Goal: Check status: Check status

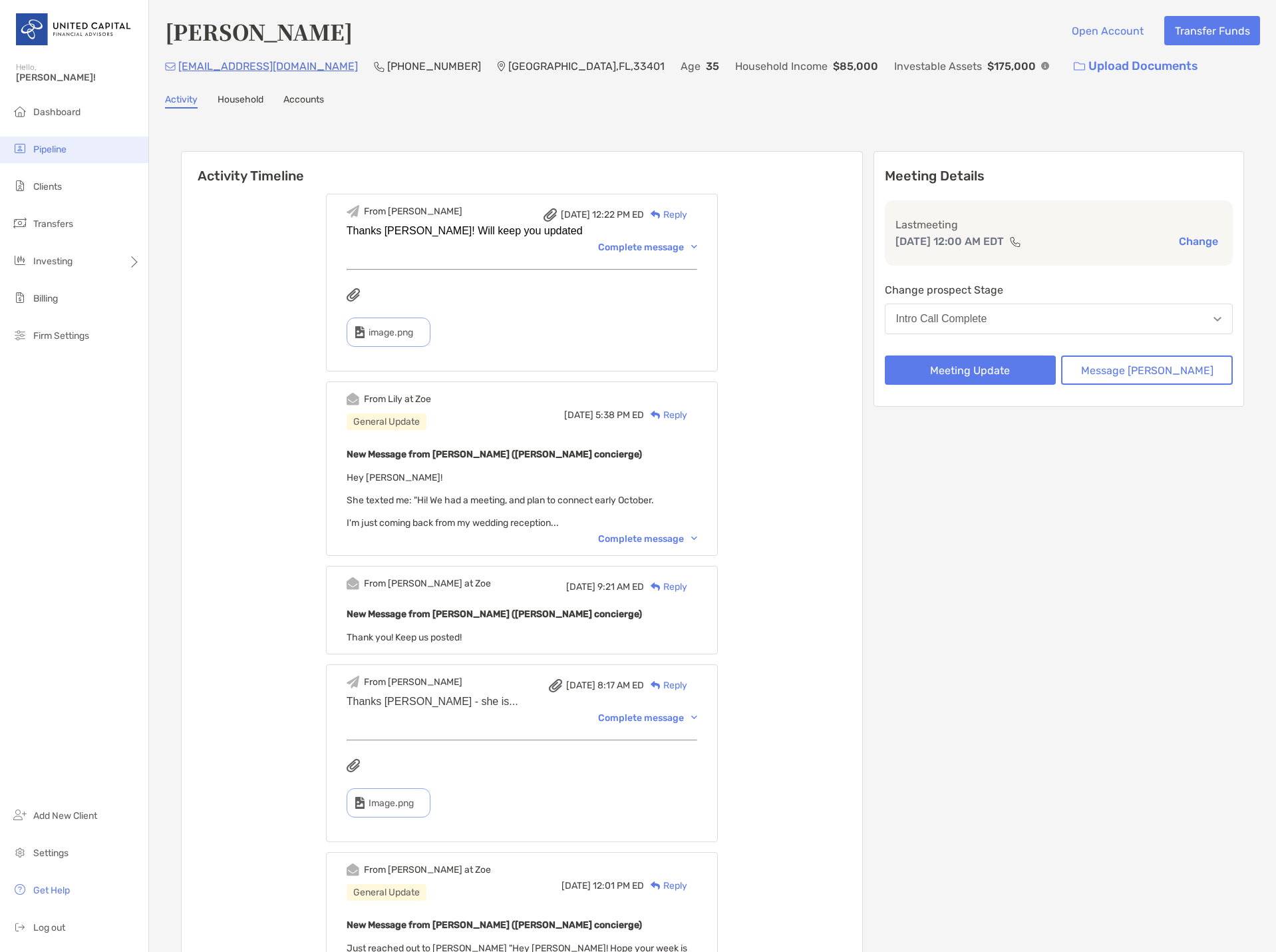
click at [61, 148] on span "Pipeline" at bounding box center [50, 149] width 34 height 11
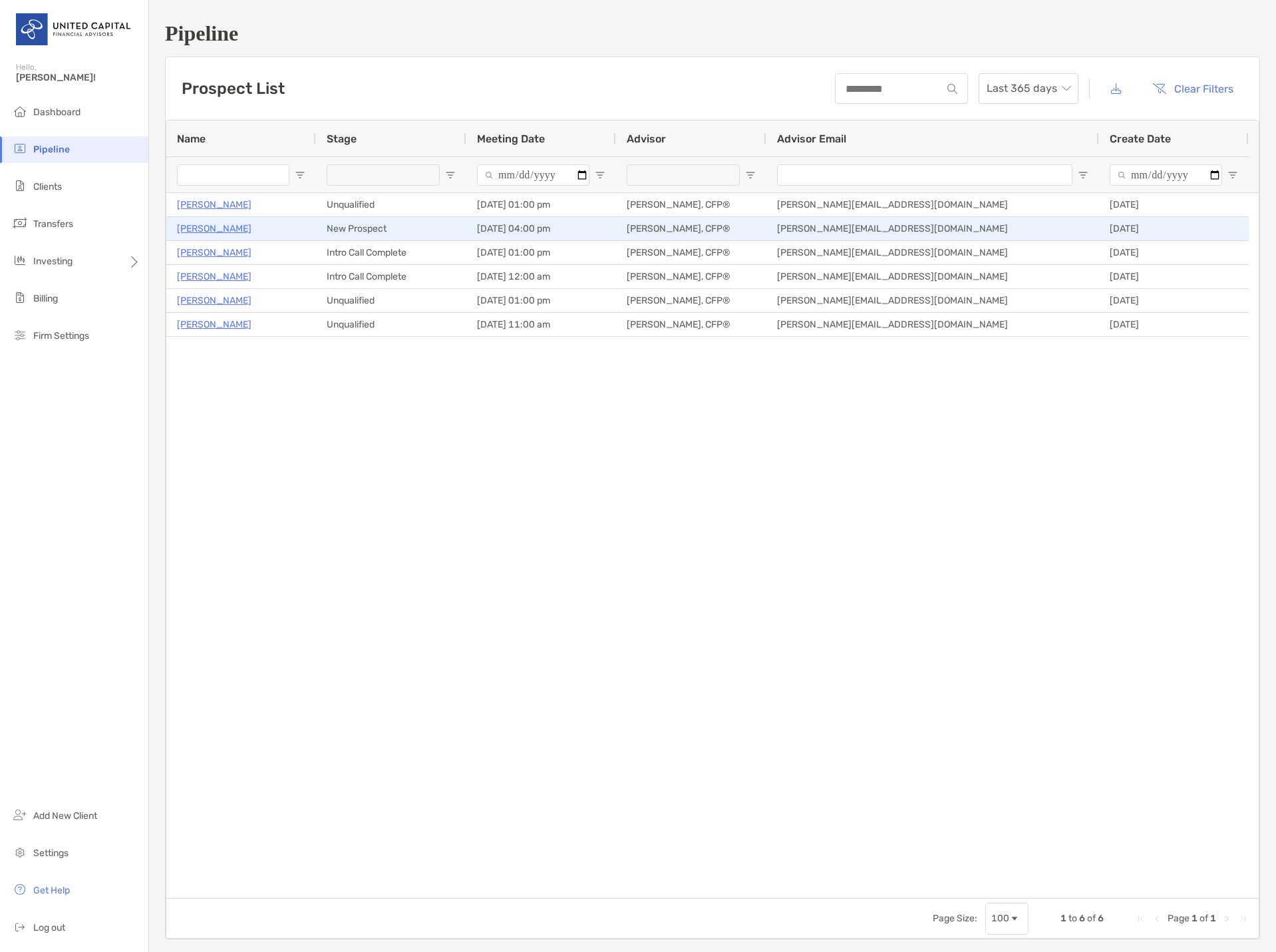
click at [198, 231] on p "Pete Ford" at bounding box center [214, 229] width 74 height 16
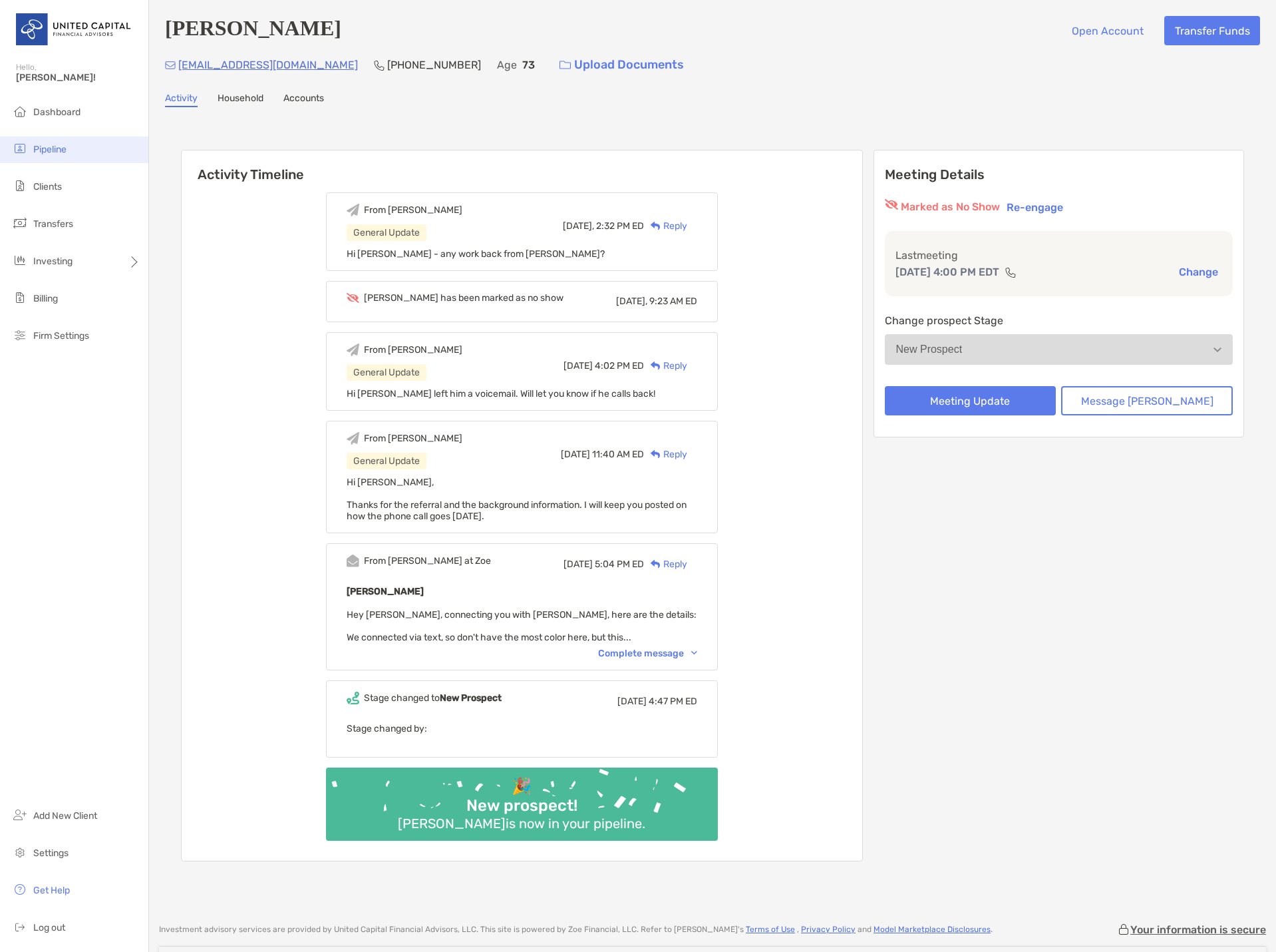
click at [56, 145] on span "Pipeline" at bounding box center [50, 149] width 34 height 11
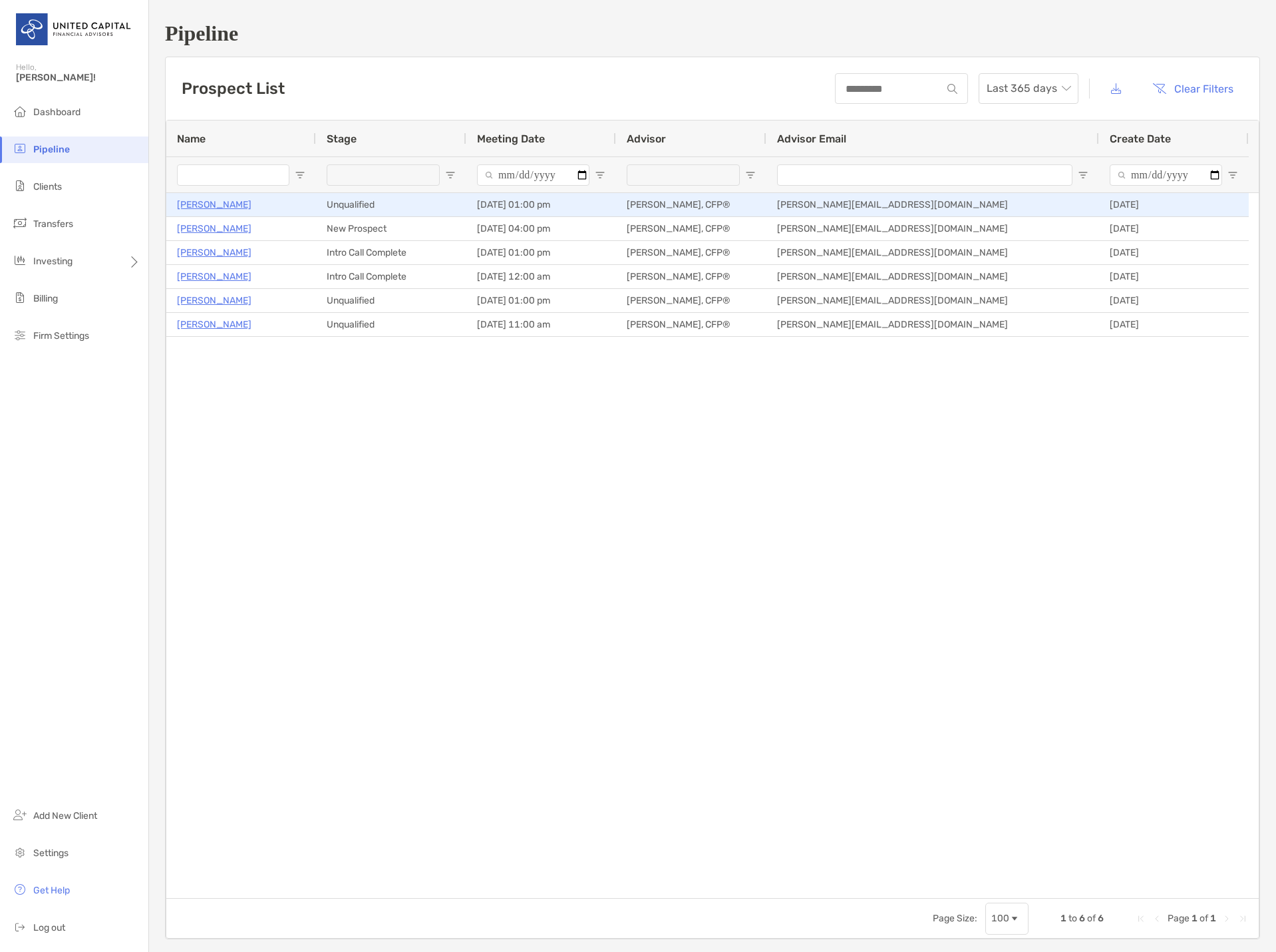
click at [208, 207] on p "Bruce Laishley" at bounding box center [214, 204] width 74 height 16
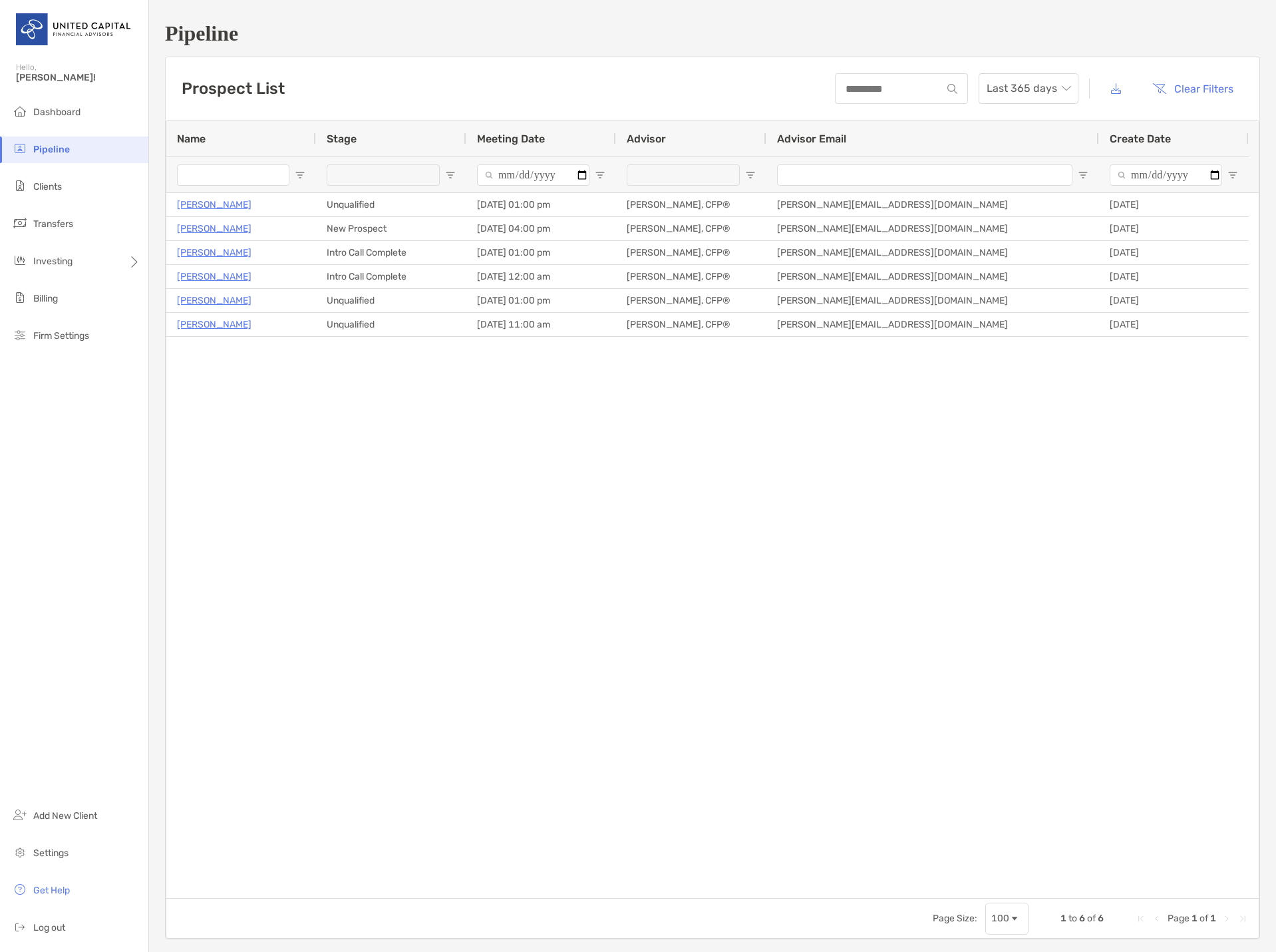
drag, startPoint x: 493, startPoint y: 465, endPoint x: 489, endPoint y: 472, distance: 8.1
click at [493, 465] on div "Bruce Laishley Unqualified 10/03/2025 - 01:00 pm Michael Jeans, CFP® michael.je…" at bounding box center [712, 545] width 1093 height 705
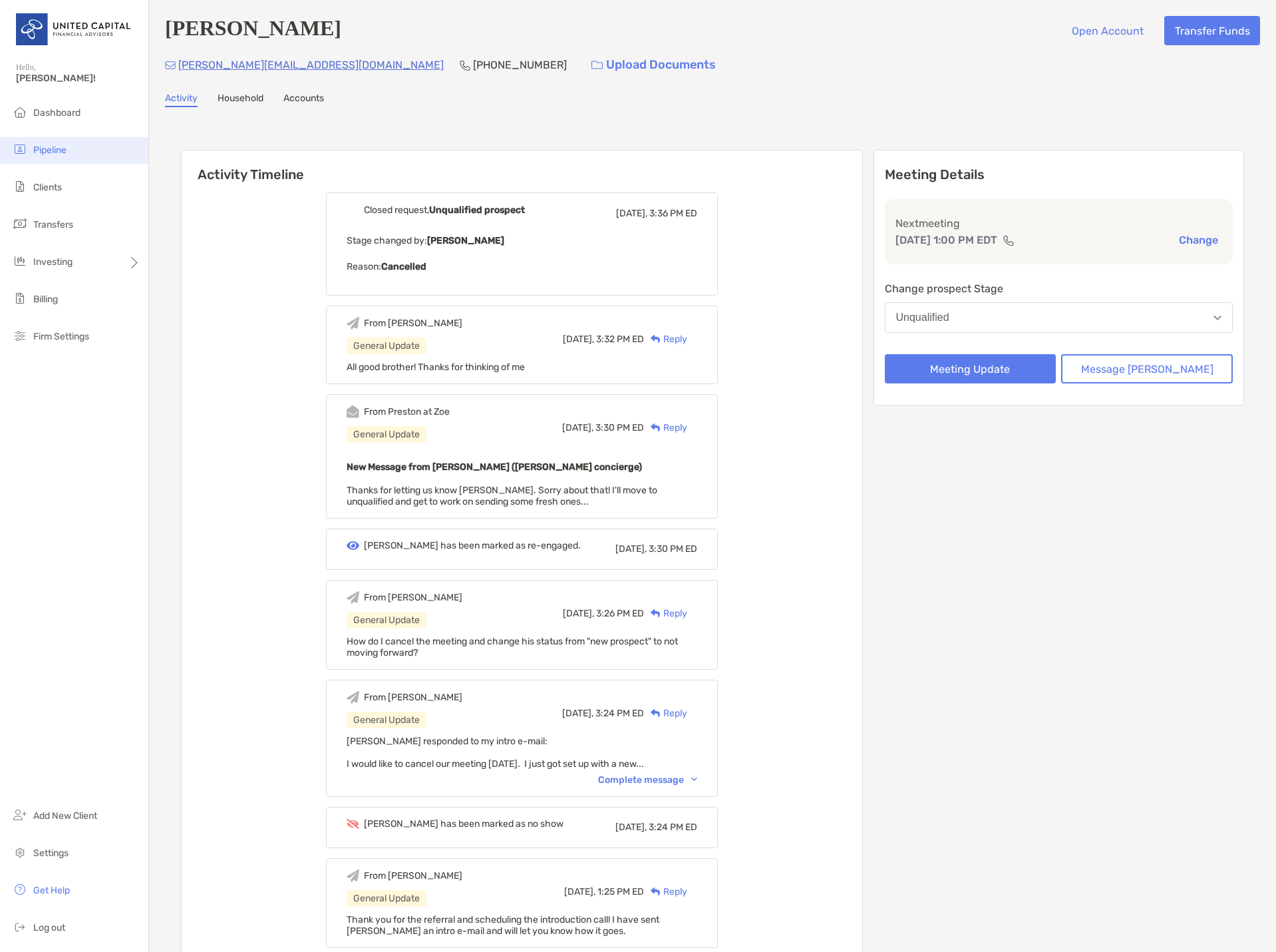
click at [63, 142] on li "Pipeline" at bounding box center [74, 150] width 148 height 26
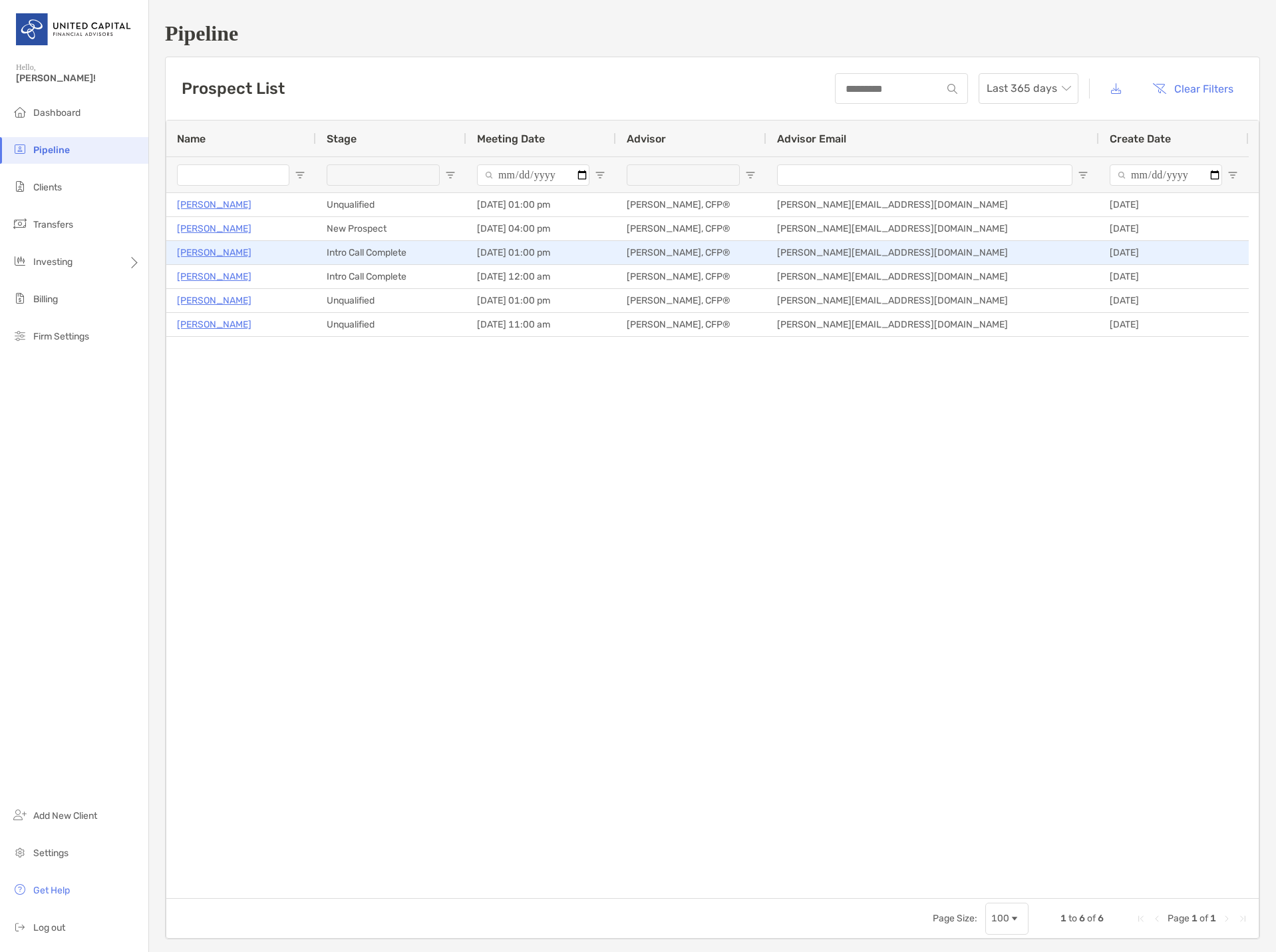
click at [213, 255] on p "[PERSON_NAME]" at bounding box center [214, 253] width 74 height 16
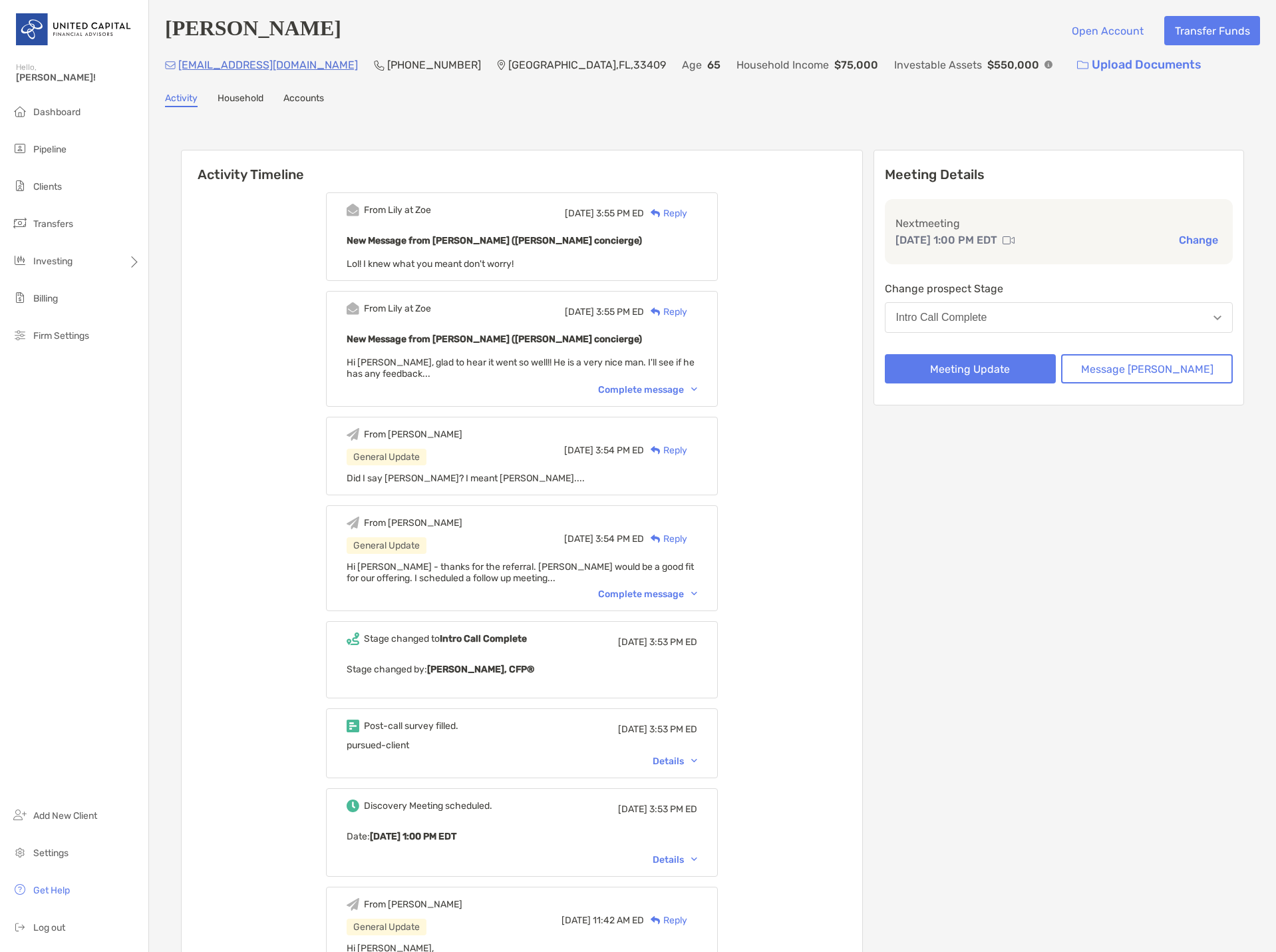
click at [983, 227] on p "Next meeting" at bounding box center [1059, 223] width 328 height 16
click at [980, 232] on p "Next meeting" at bounding box center [1059, 223] width 328 height 16
click at [245, 339] on div "From Lily at Zoe Mon, Sep 29 3:55 PM ED Reply New Message from Lily Kraus (Zoe …" at bounding box center [522, 834] width 681 height 1303
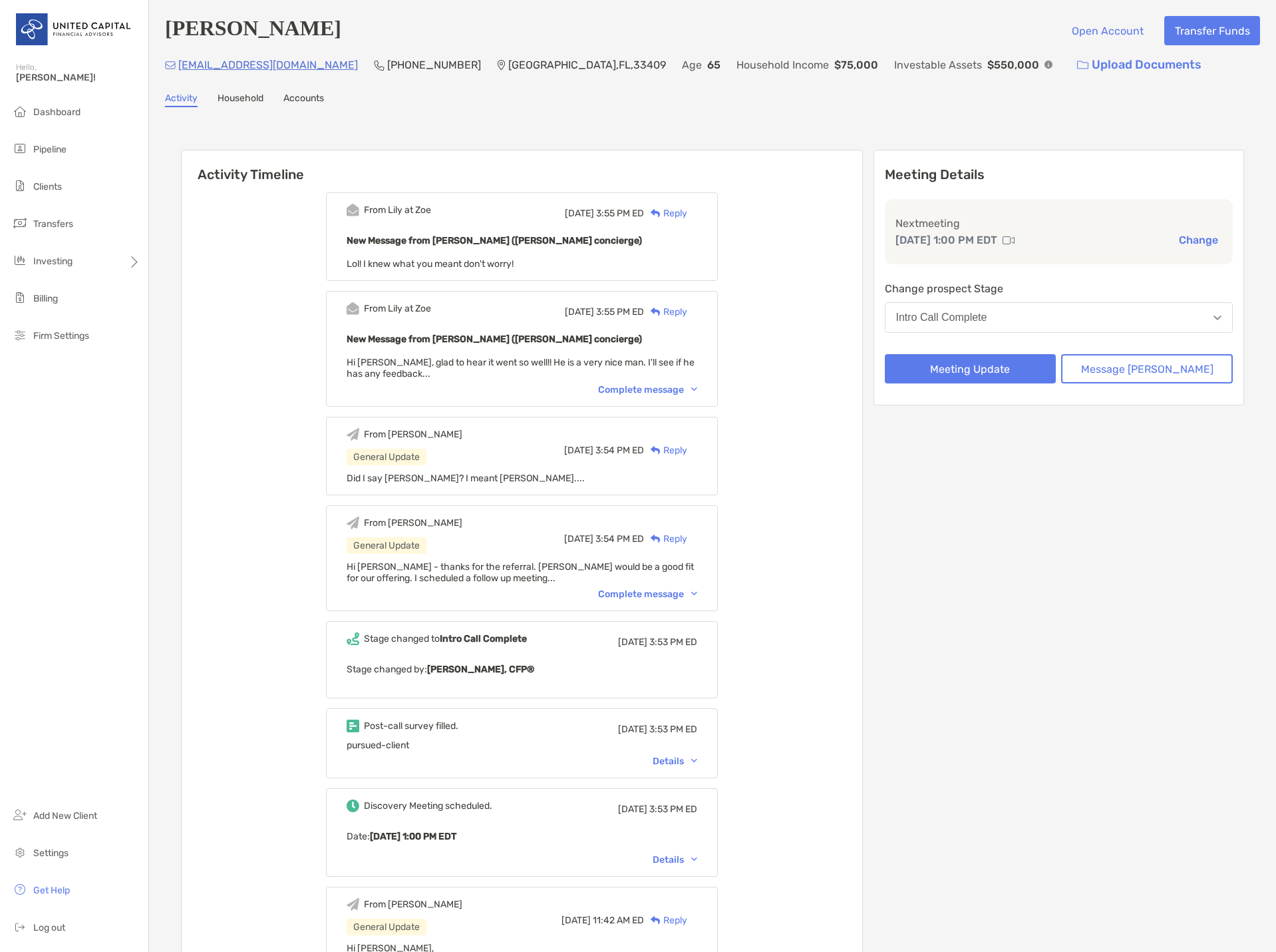
click at [282, 357] on div "From Lily at Zoe Mon, Sep 29 3:55 PM ED Reply New Message from Lily Kraus (Zoe …" at bounding box center [522, 834] width 681 height 1303
